Goal: Task Accomplishment & Management: Manage account settings

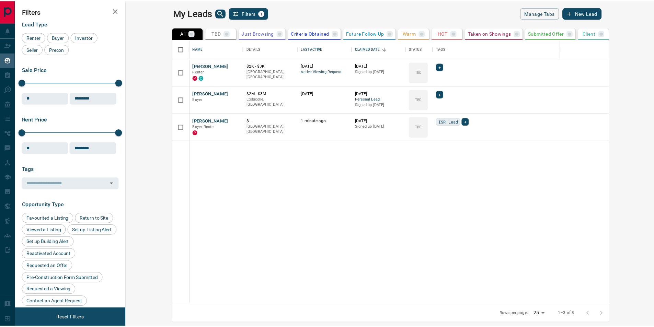
scroll to position [261, 524]
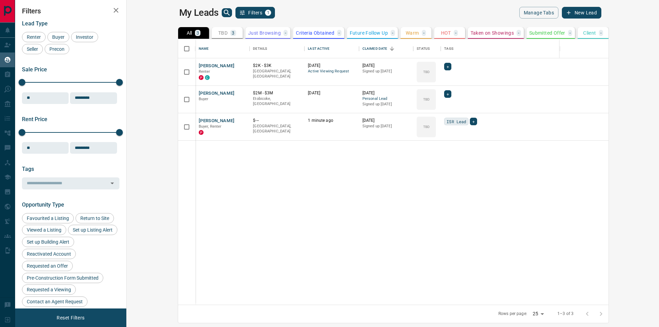
click at [620, 126] on li "Reallocate" at bounding box center [617, 123] width 43 height 12
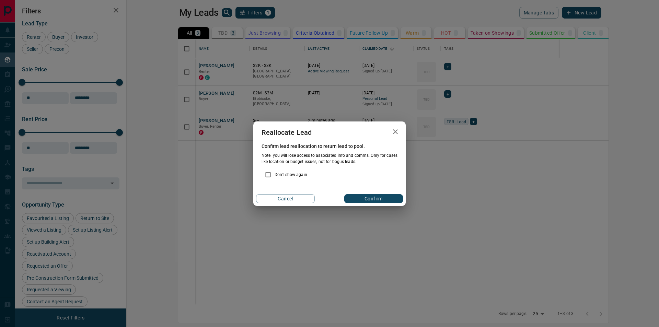
click at [368, 199] on button "Confirm" at bounding box center [373, 198] width 59 height 9
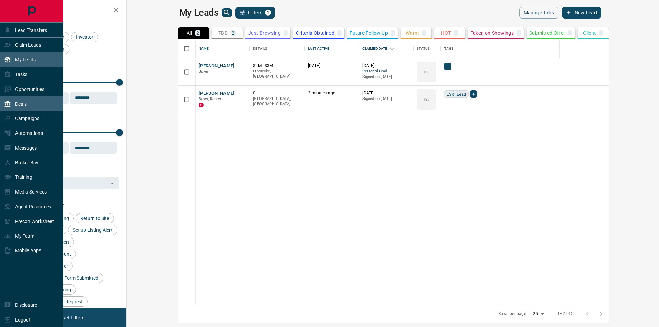
click at [18, 106] on p "Deals" at bounding box center [21, 103] width 12 height 5
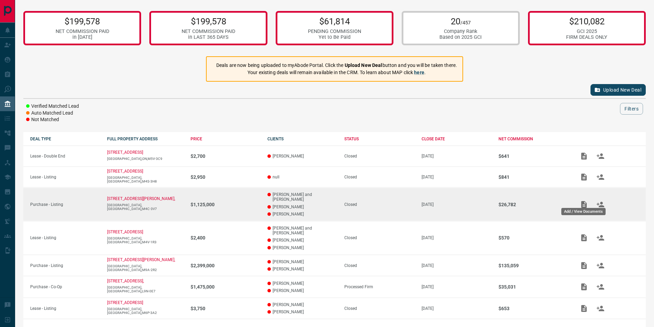
click at [584, 201] on icon "Add / View Documents" at bounding box center [583, 204] width 5 height 7
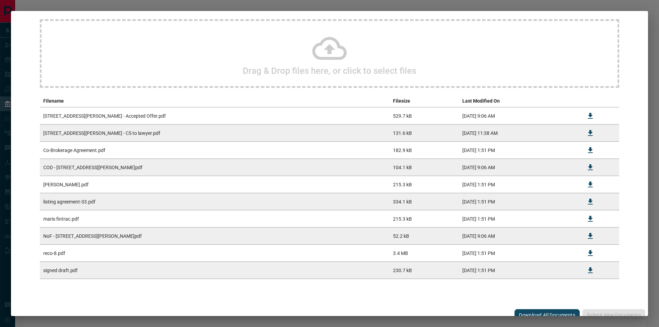
scroll to position [64, 0]
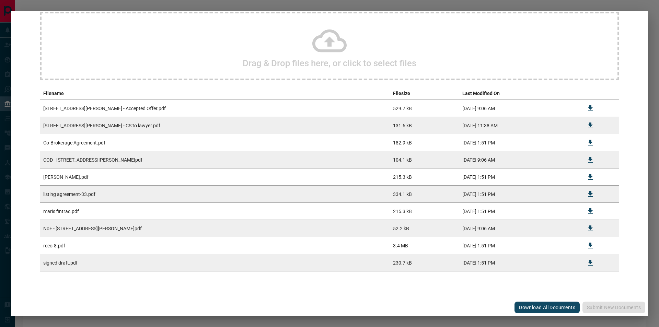
click at [477, 125] on td "[DATE] 11:38 AM" at bounding box center [519, 125] width 120 height 17
click at [587, 127] on icon "Download" at bounding box center [591, 126] width 8 height 8
